Goal: Communication & Community: Answer question/provide support

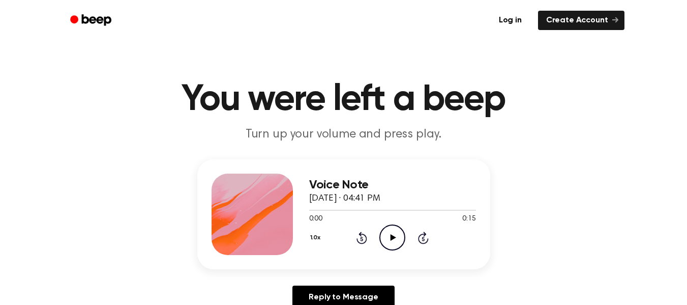
scroll to position [109, 0]
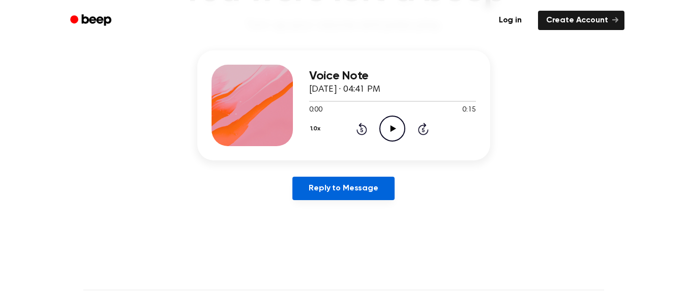
click at [372, 184] on link "Reply to Message" at bounding box center [343, 187] width 102 height 23
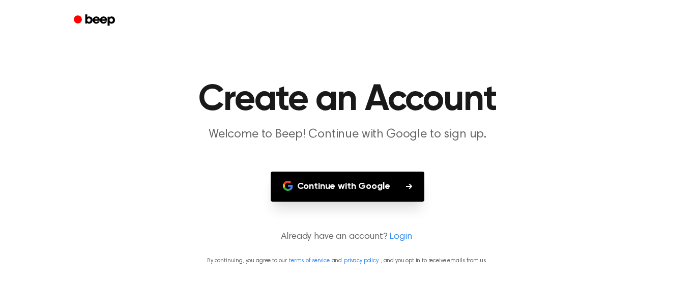
click at [304, 177] on button "Continue with Google" at bounding box center [348, 186] width 154 height 30
